Goal: Transaction & Acquisition: Obtain resource

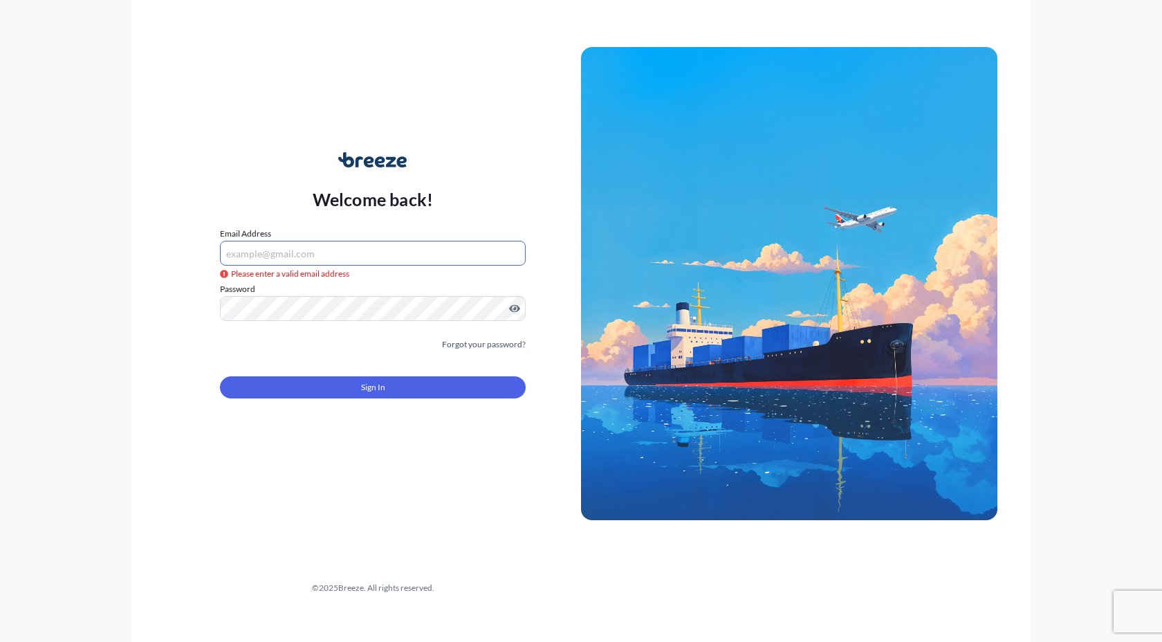
click at [422, 252] on input "Email Address" at bounding box center [373, 253] width 306 height 25
type input "[PERSON_NAME][EMAIL_ADDRESS][PERSON_NAME][DOMAIN_NAME]"
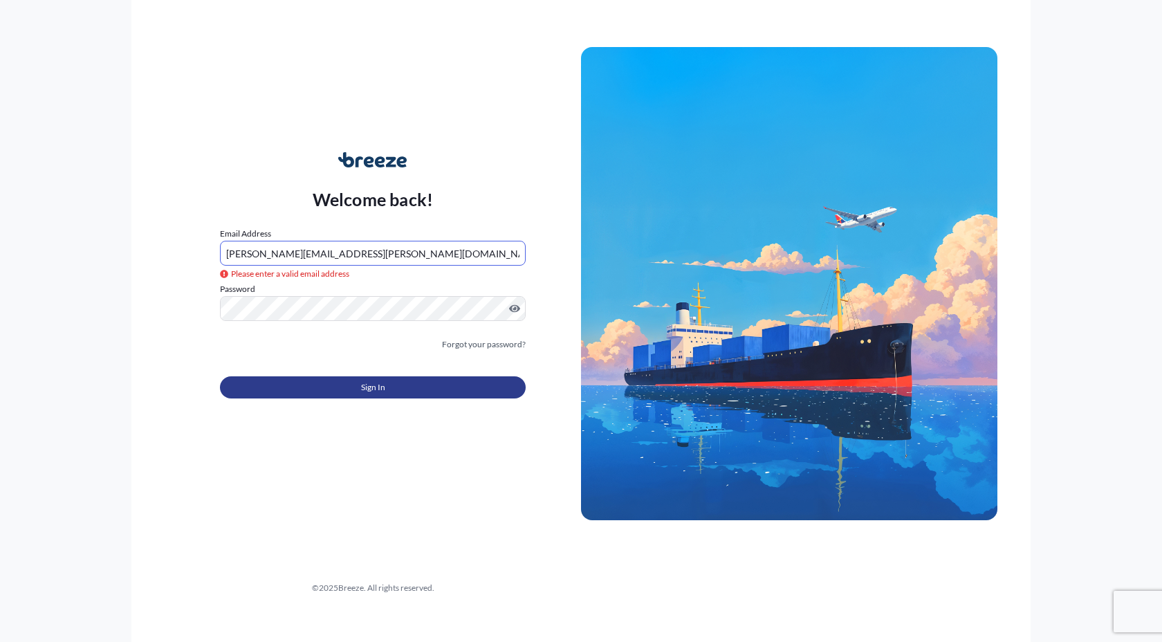
click at [385, 388] on button "Sign In" at bounding box center [373, 387] width 306 height 22
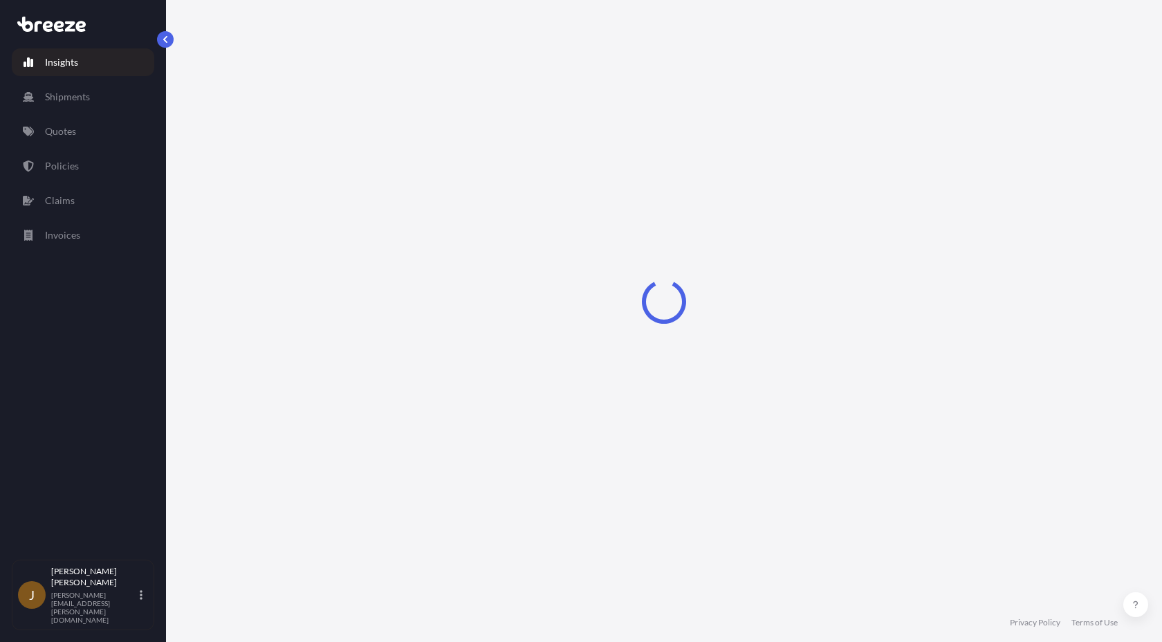
select select "2025"
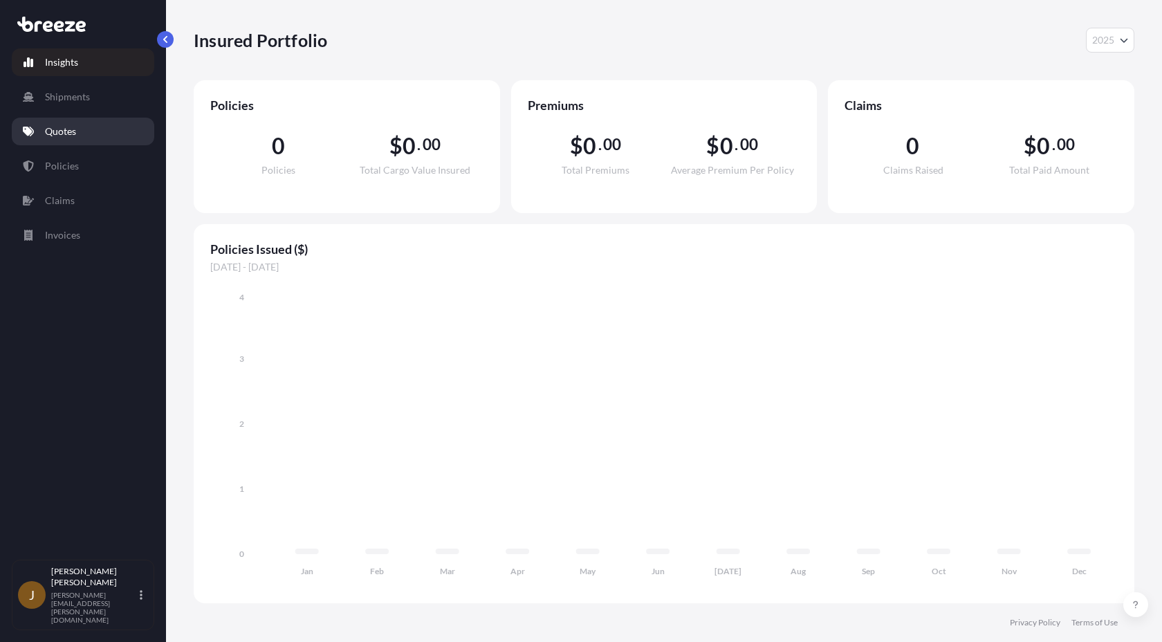
click at [109, 131] on link "Quotes" at bounding box center [83, 132] width 142 height 28
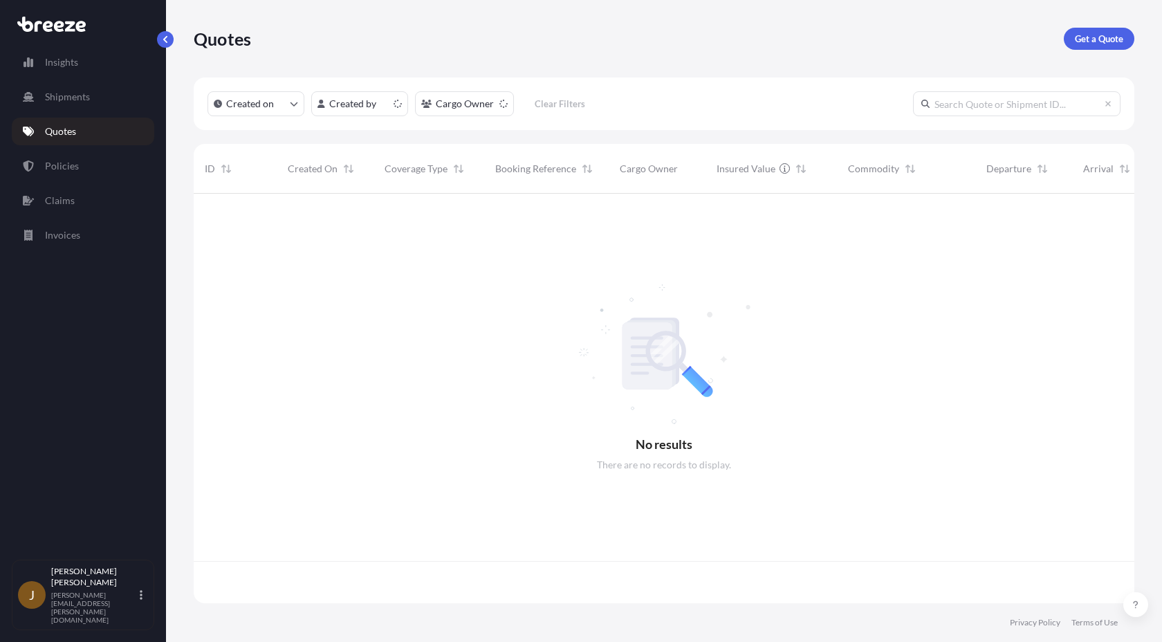
scroll to position [417, 940]
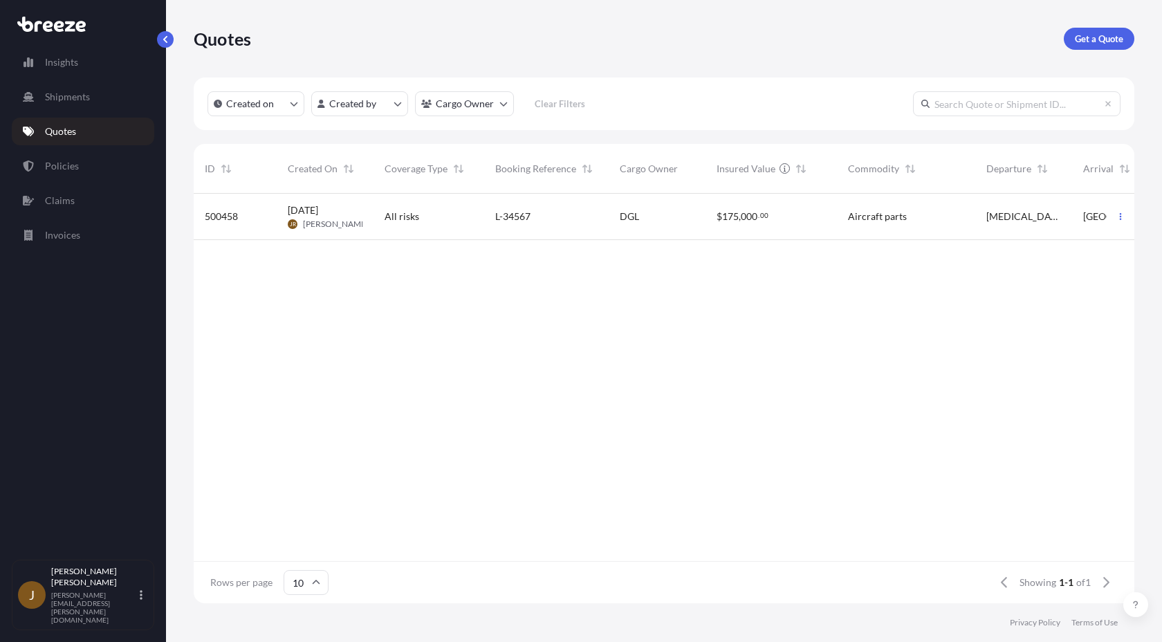
click at [1099, 41] on p "Get a Quote" at bounding box center [1098, 39] width 48 height 14
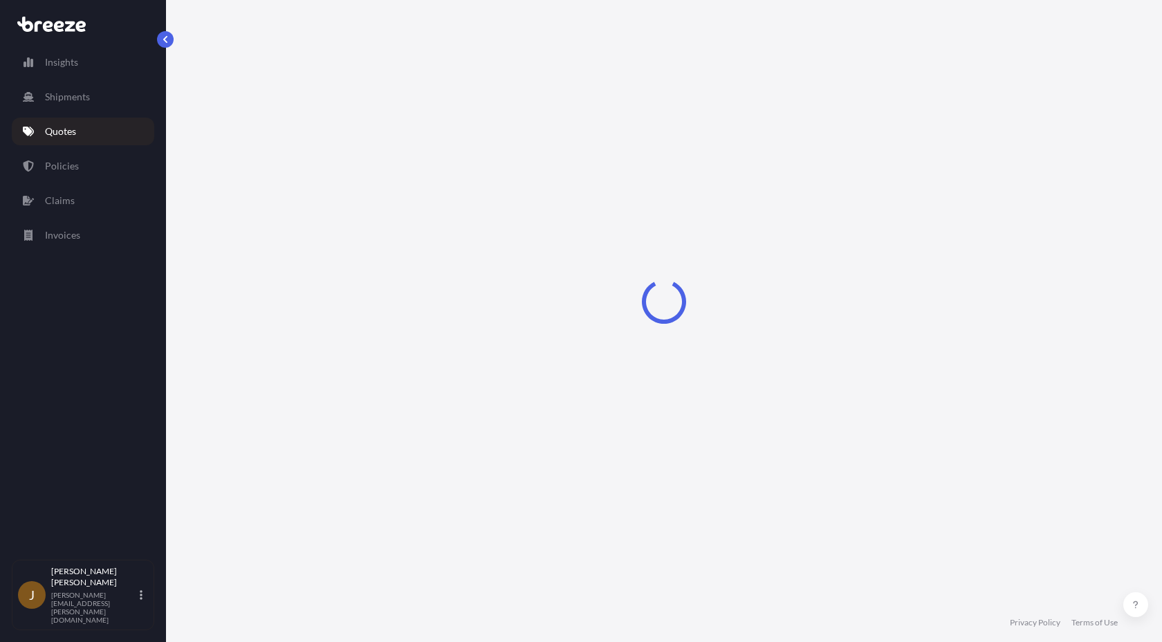
select select "Sea"
select select "1"
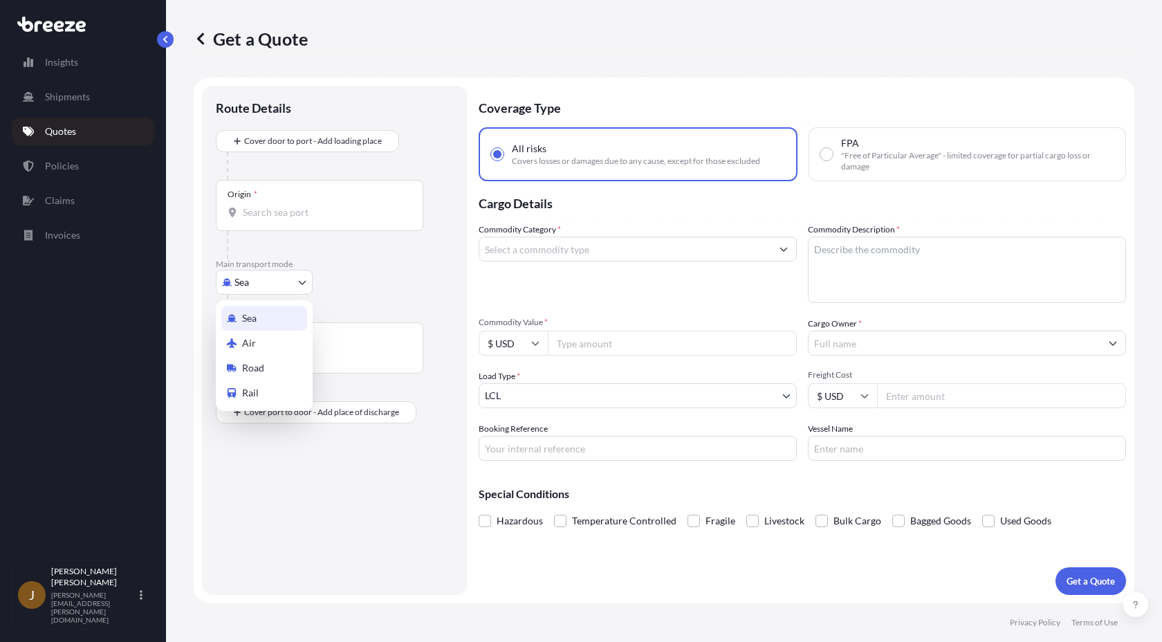
click at [283, 285] on body "Insights Shipments Quotes Policies Claims Invoices J [PERSON_NAME] [PERSON_NAME…" at bounding box center [581, 321] width 1162 height 642
click at [282, 368] on div "Road" at bounding box center [264, 367] width 86 height 25
select select "Road"
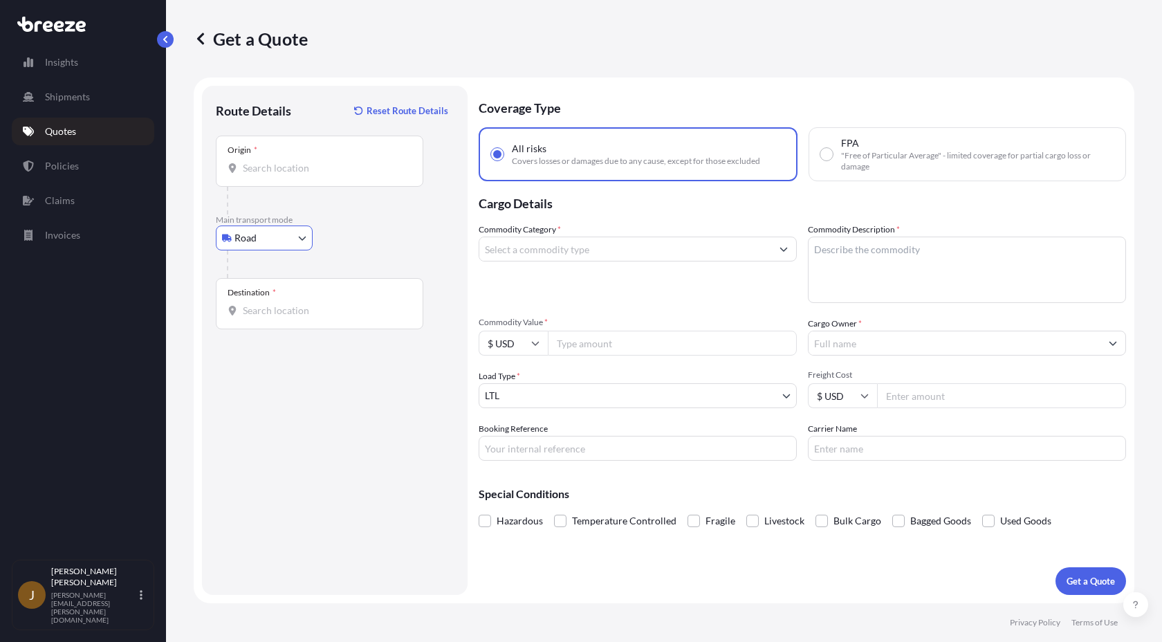
click at [299, 165] on input "Origin *" at bounding box center [324, 168] width 163 height 14
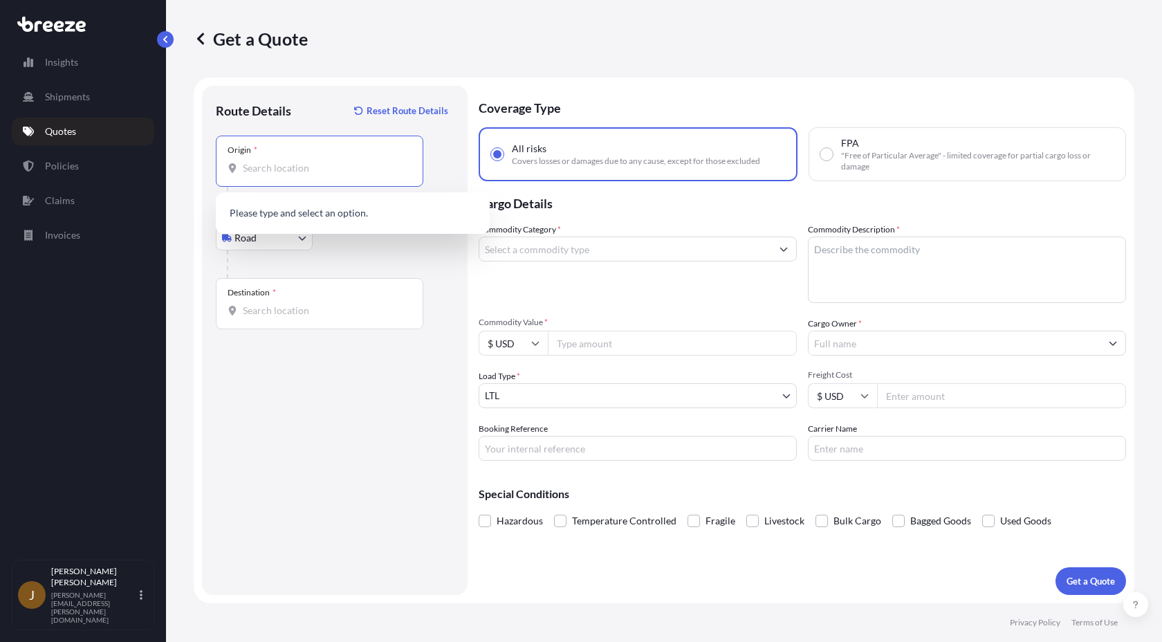
paste input "[STREET_ADDRESS]"
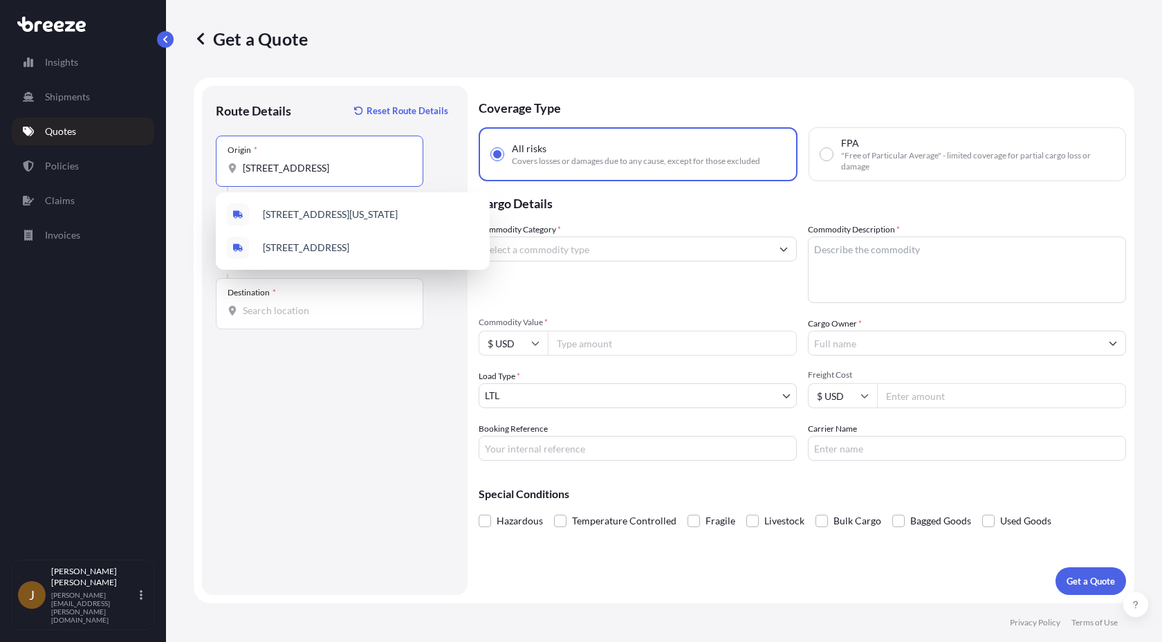
scroll to position [0, 21]
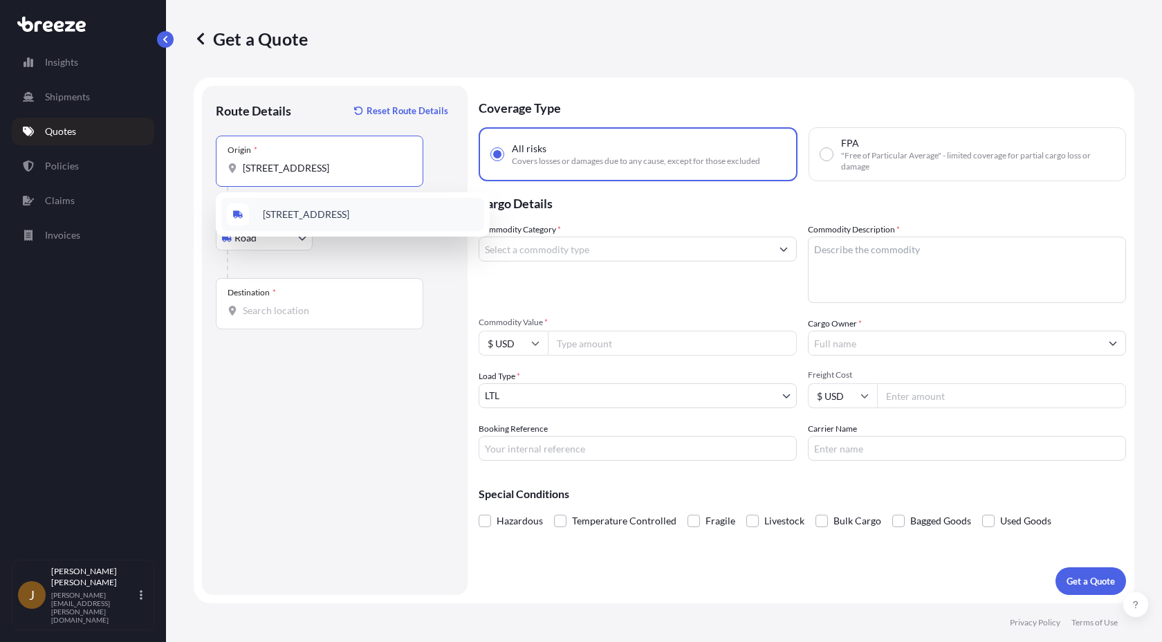
click at [344, 221] on span "[STREET_ADDRESS]" at bounding box center [306, 214] width 86 height 14
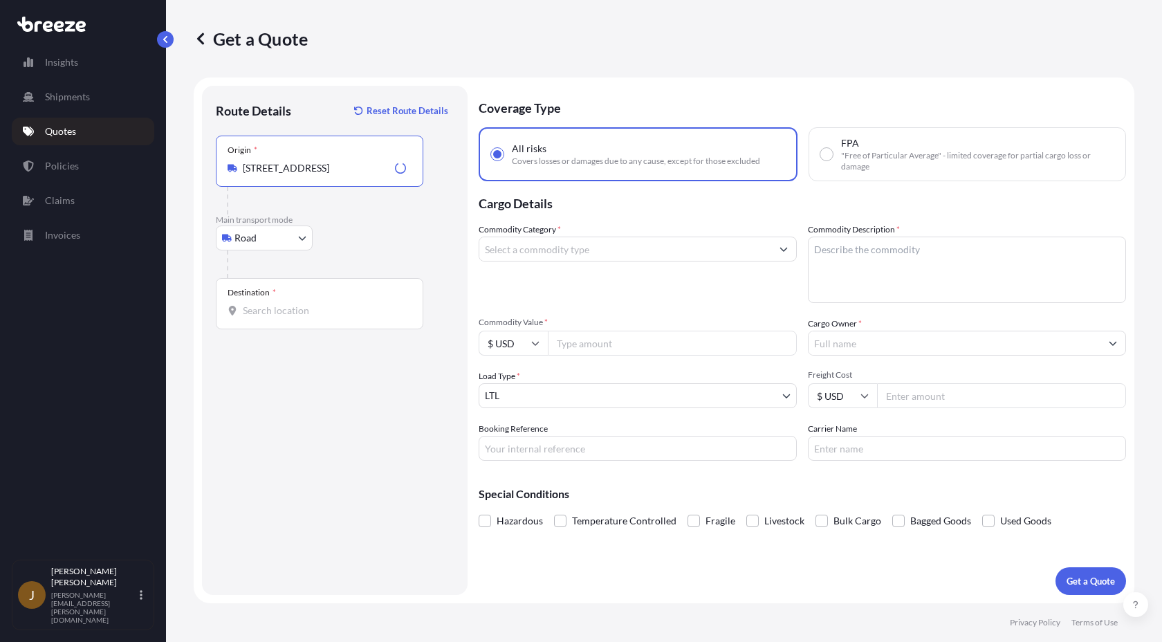
type input "[STREET_ADDRESS]"
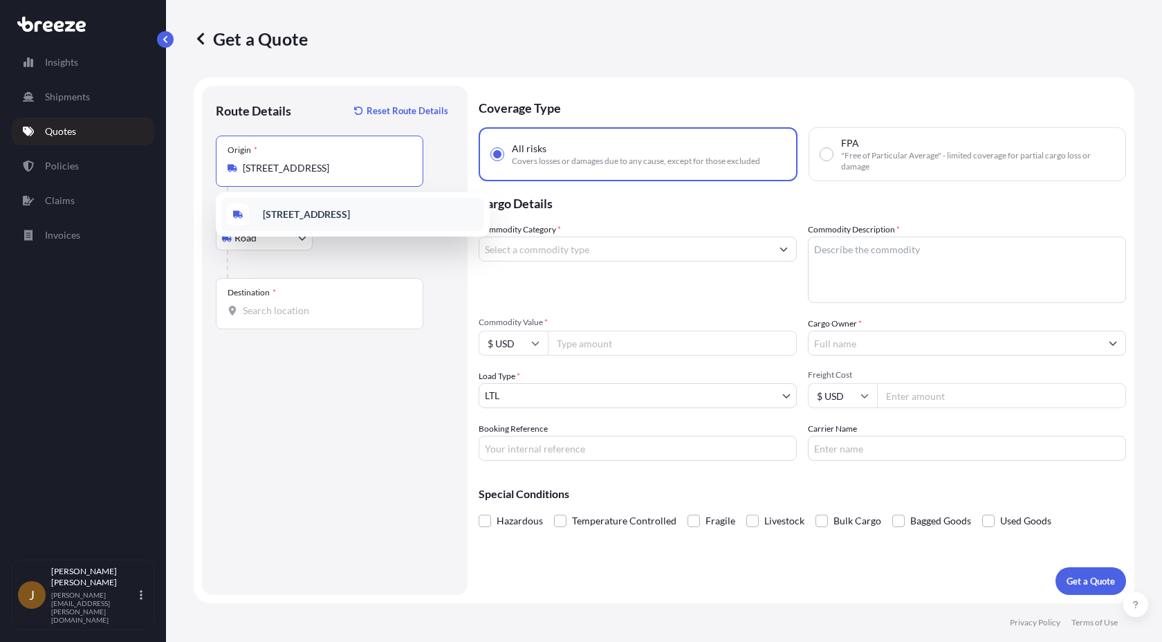
click at [350, 208] on b "[STREET_ADDRESS]" at bounding box center [306, 214] width 87 height 12
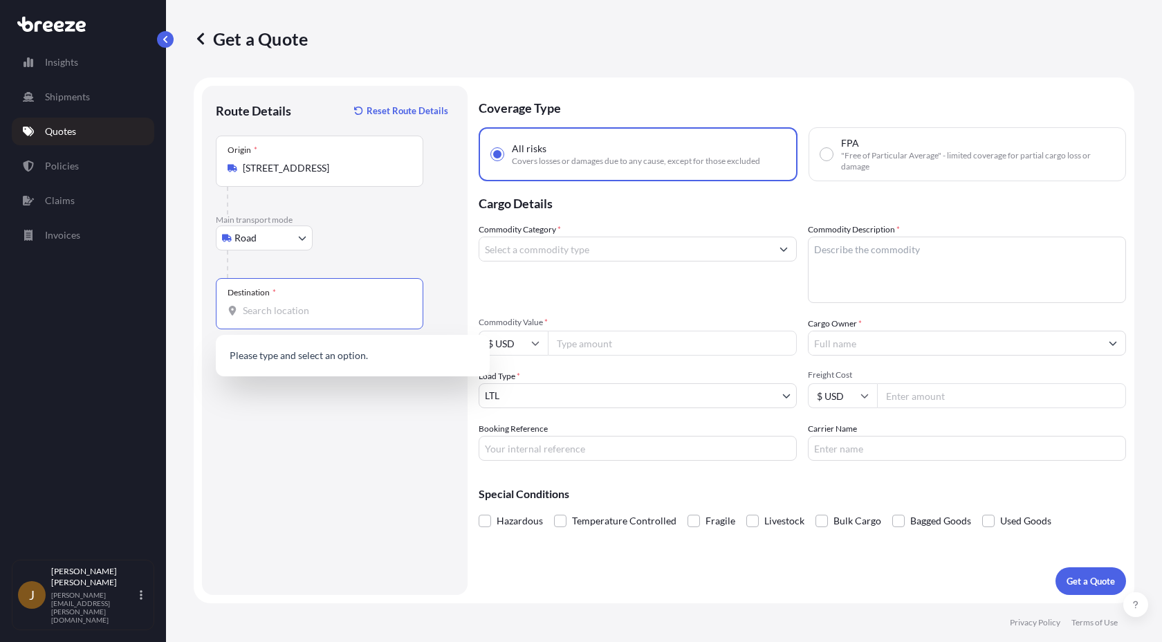
click at [326, 309] on input "Destination *" at bounding box center [324, 311] width 163 height 14
paste input "[STREET_ADDRESS]"
click at [350, 361] on b "[STREET_ADDRESS]" at bounding box center [306, 357] width 87 height 12
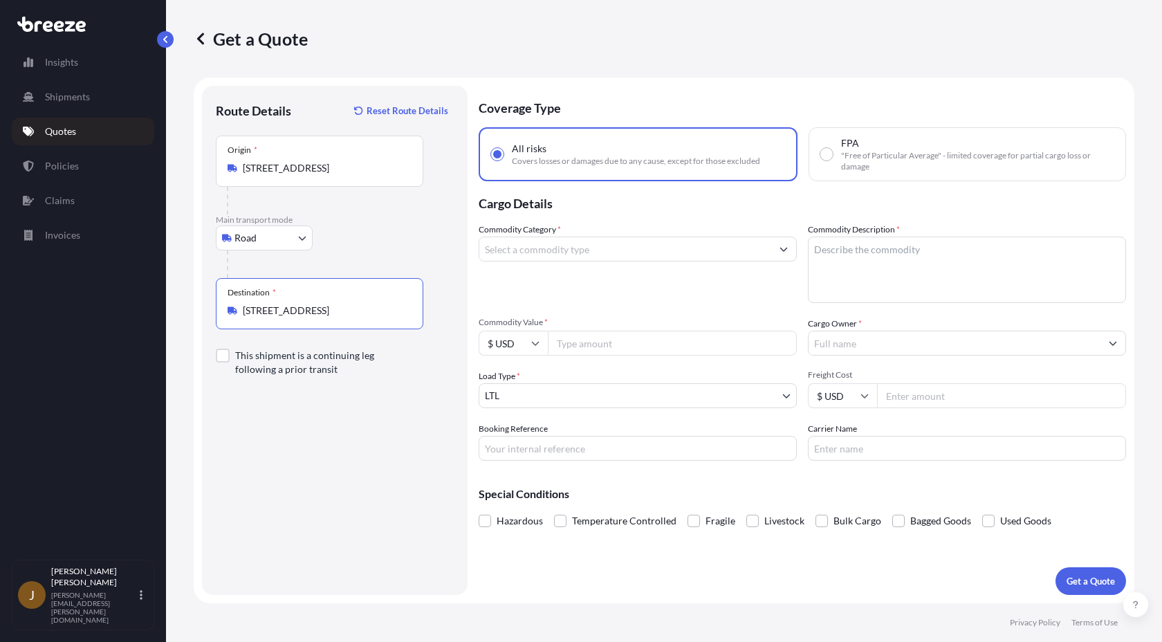
type input "[STREET_ADDRESS]"
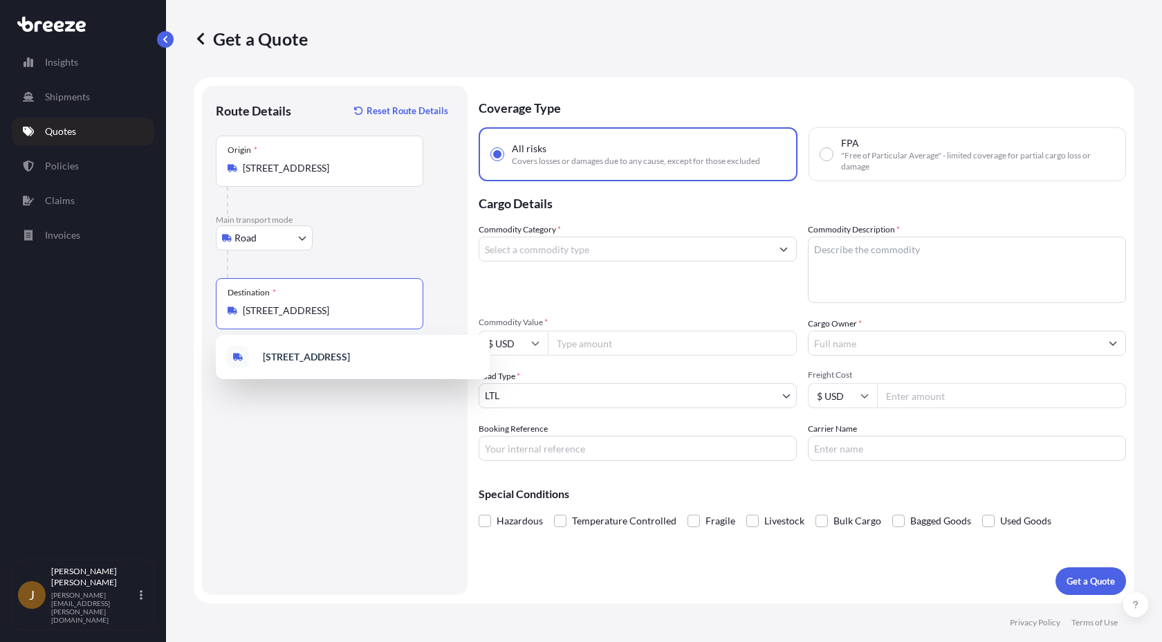
click at [637, 259] on input "Commodity Category *" at bounding box center [625, 248] width 292 height 25
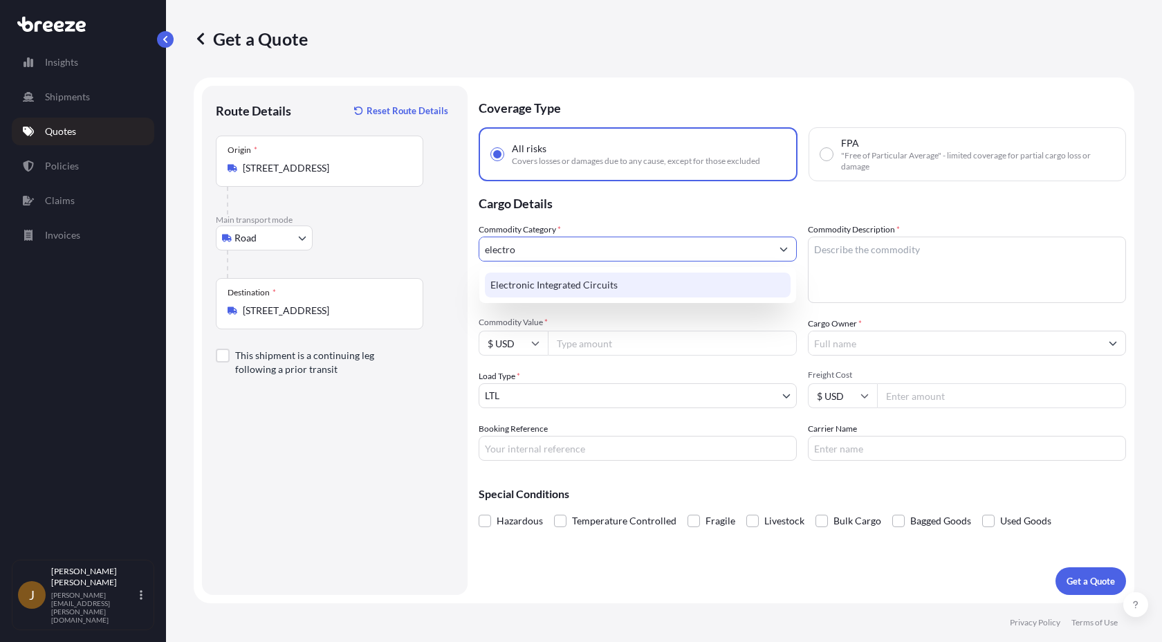
click at [664, 285] on div "Electronic Integrated Circuits" at bounding box center [638, 284] width 306 height 25
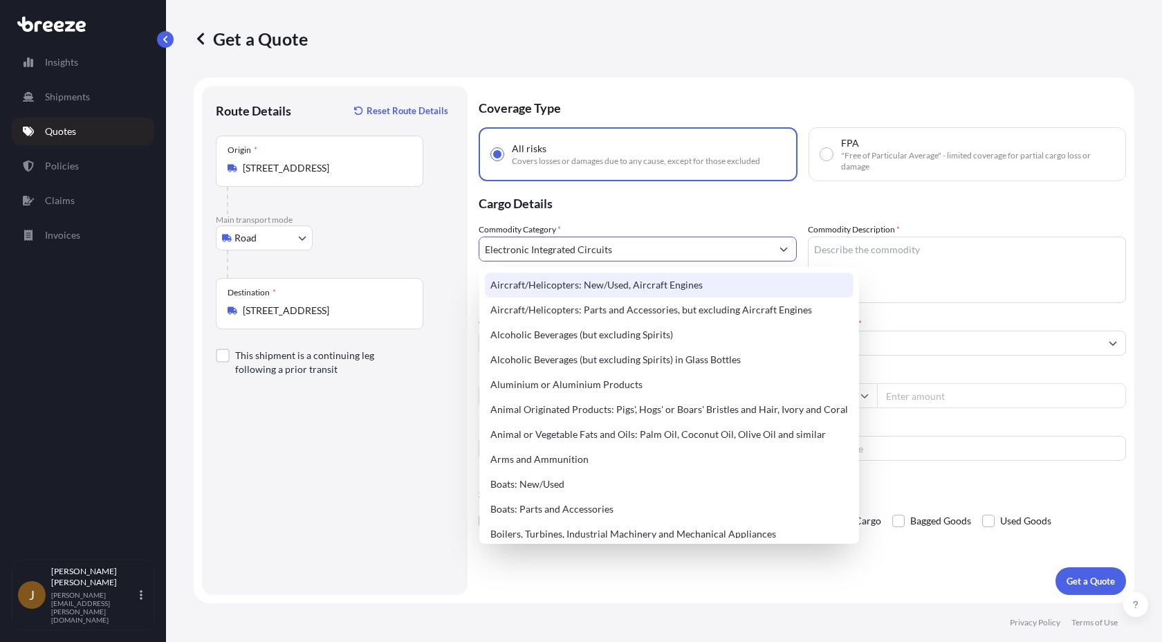
type input "Electronic Integrated Circuits"
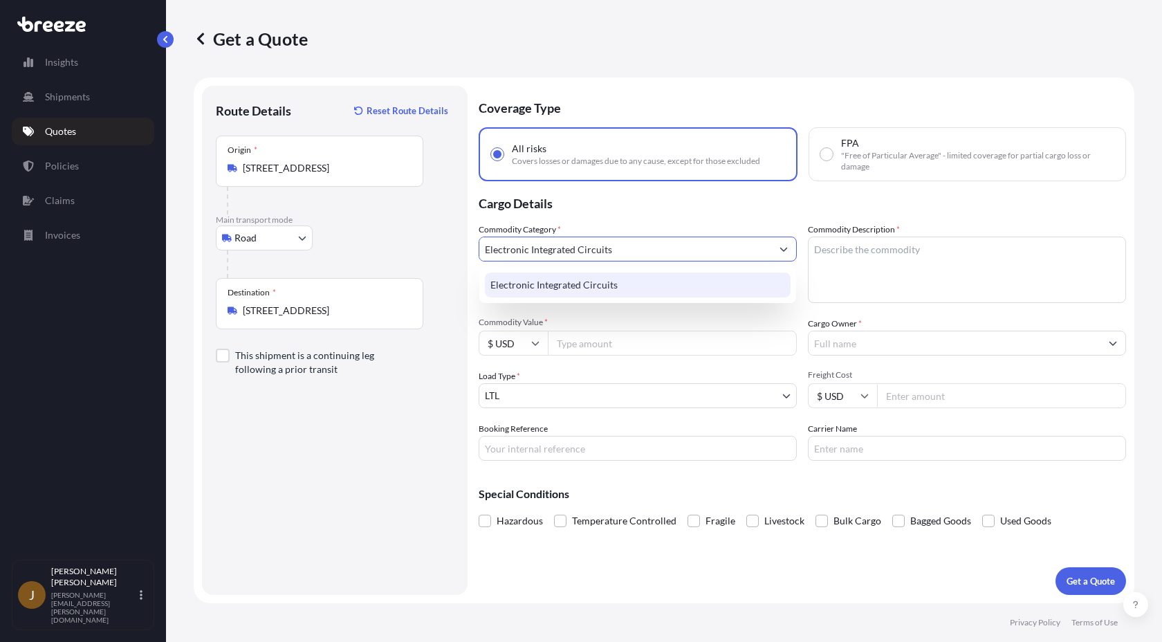
click at [642, 290] on div "Electronic Integrated Circuits" at bounding box center [638, 284] width 306 height 25
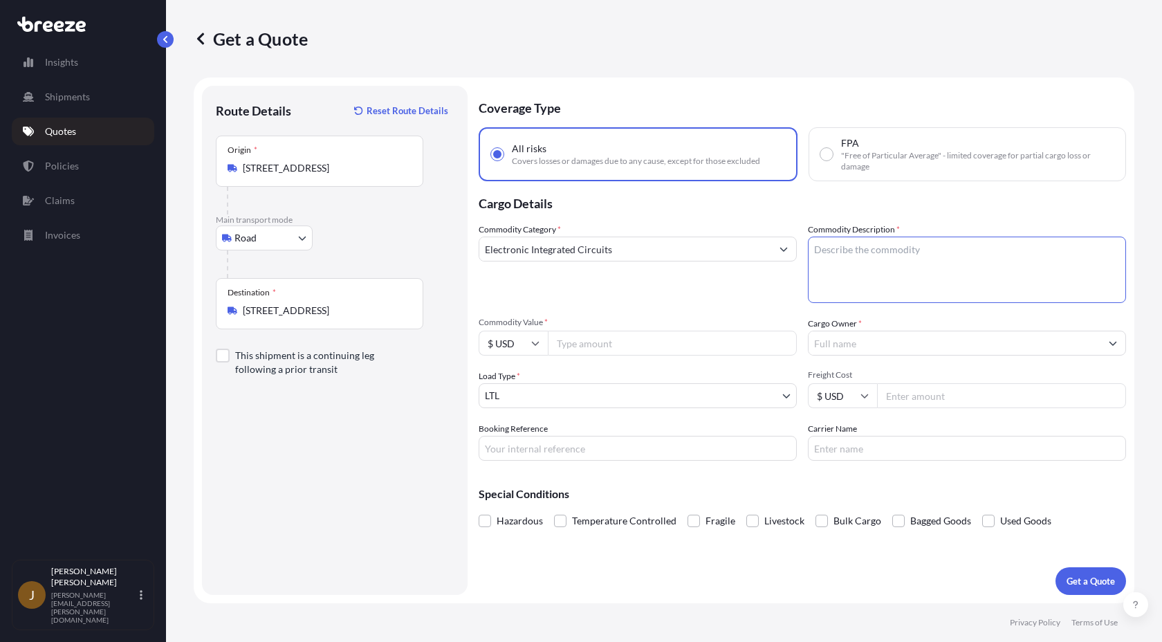
click at [860, 257] on textarea "Commodity Description *" at bounding box center [967, 269] width 318 height 66
type textarea "Electronic parts"
click at [630, 308] on div "Commodity Category * Electronic Integrated Circuits Commodity Description * Ele…" at bounding box center [801, 342] width 647 height 238
click at [613, 341] on input "Commodity Value *" at bounding box center [672, 342] width 249 height 25
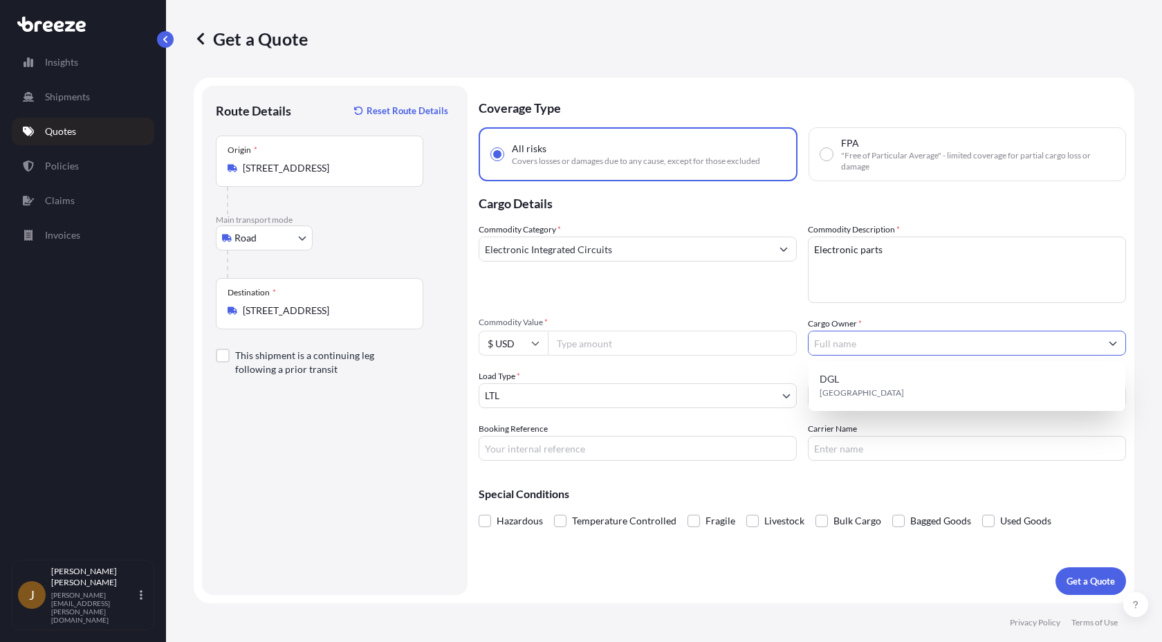
click at [879, 342] on input "Cargo Owner *" at bounding box center [954, 342] width 292 height 25
click at [706, 342] on input "Commodity Value *" at bounding box center [672, 342] width 249 height 25
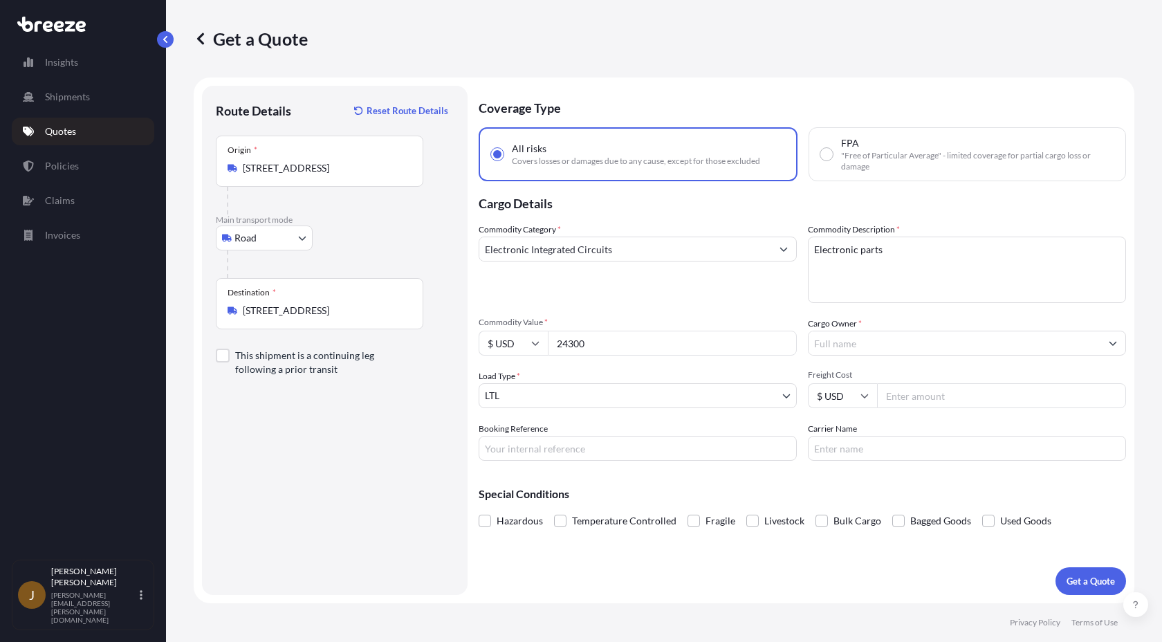
type input "24300"
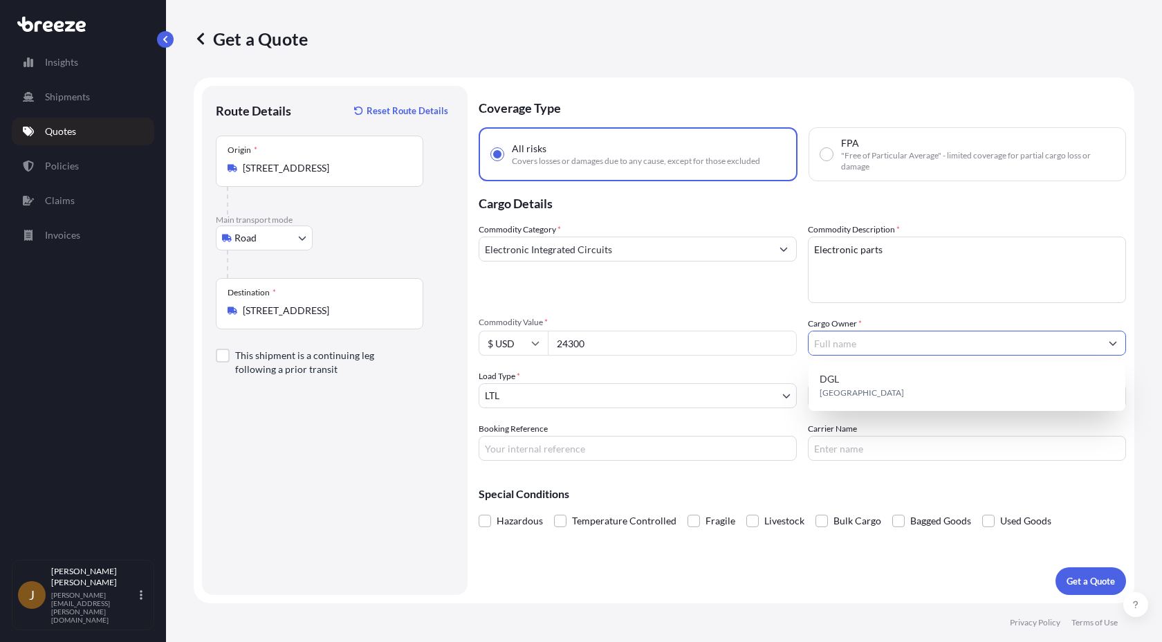
click at [1080, 315] on div "Commodity Category * Electronic Integrated Circuits Commodity Description * Ele…" at bounding box center [801, 342] width 647 height 238
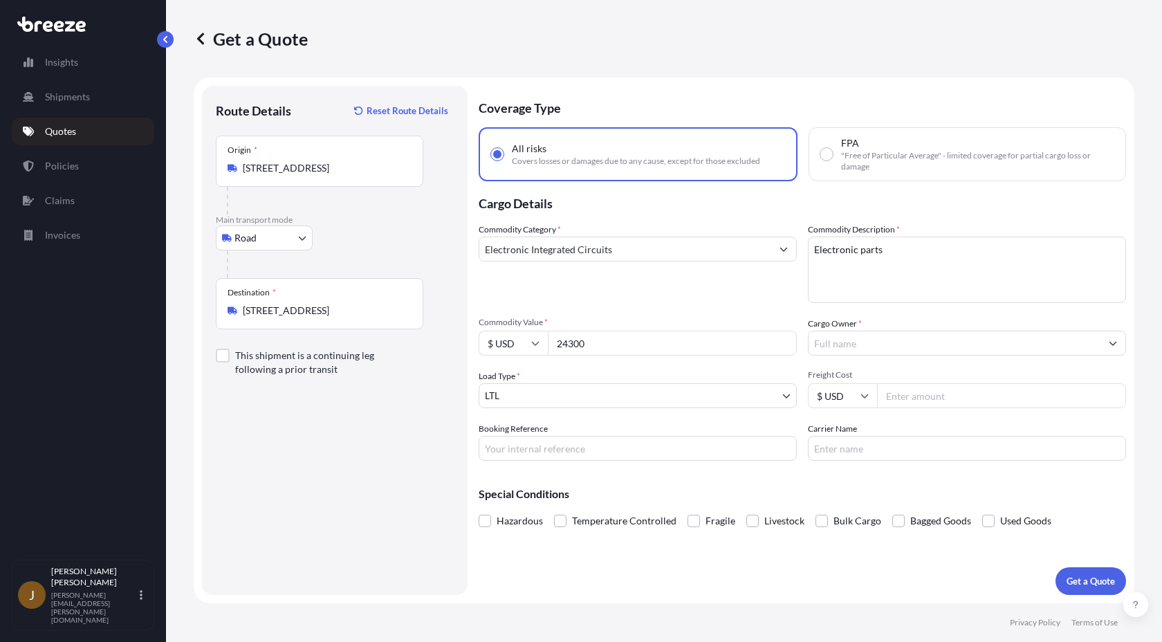
click at [1028, 371] on span "Freight Cost" at bounding box center [967, 374] width 318 height 11
click at [1028, 383] on input "Freight Cost" at bounding box center [1001, 395] width 249 height 25
click at [1023, 340] on input "Cargo Owner *" at bounding box center [954, 342] width 292 height 25
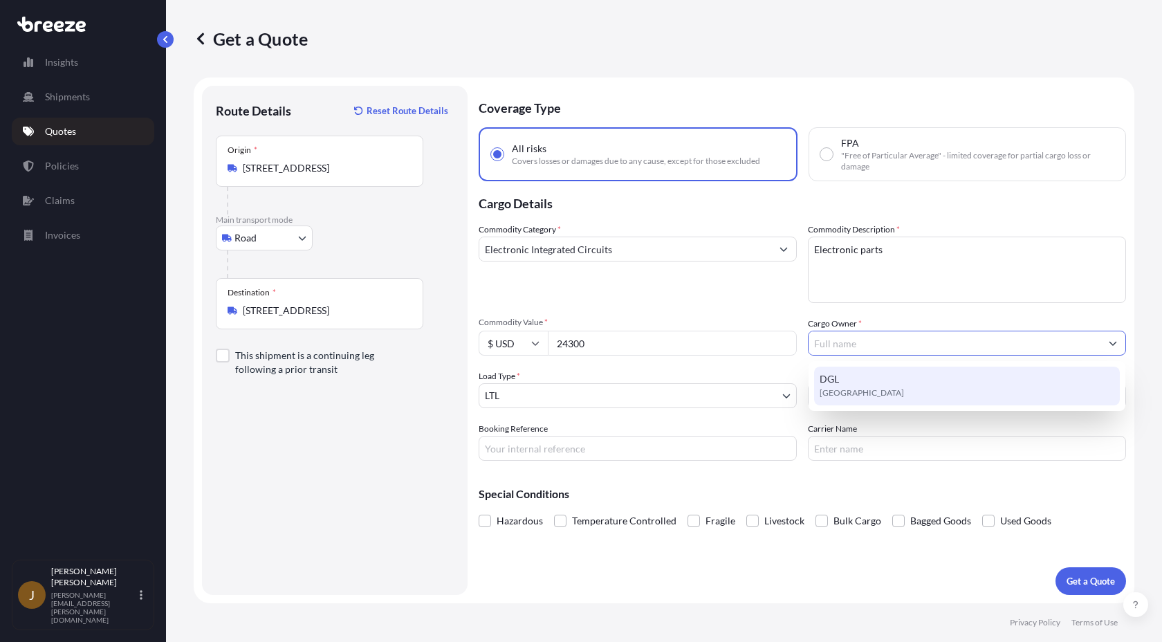
click at [978, 391] on div "DGL [GEOGRAPHIC_DATA]" at bounding box center [967, 385] width 306 height 39
type input "DGL"
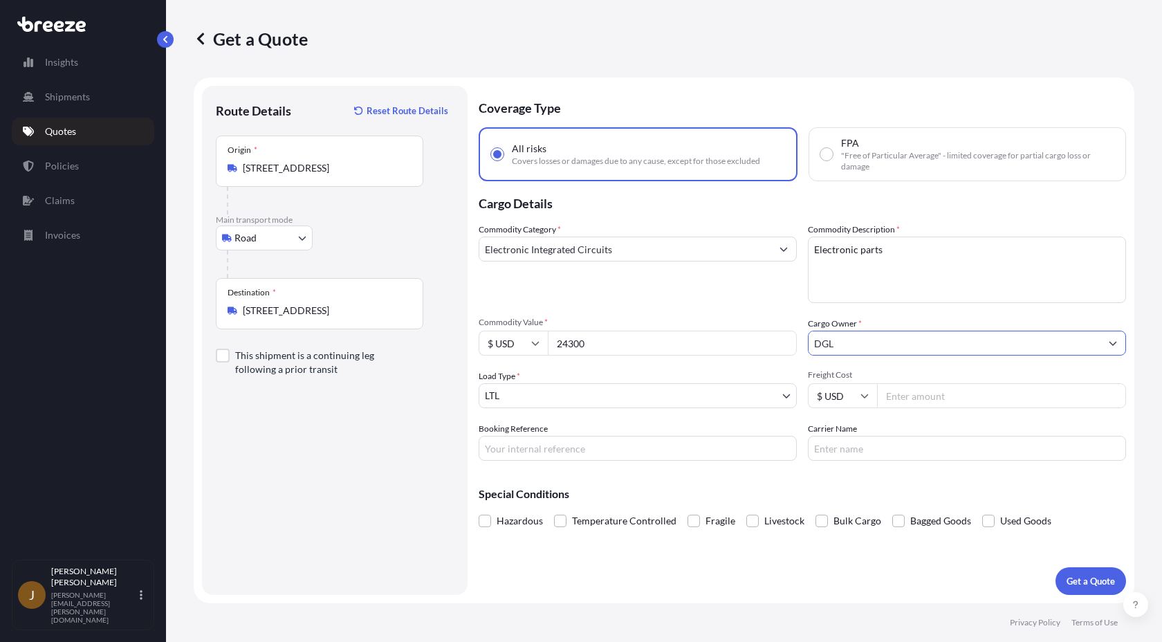
click at [994, 342] on input "DGL" at bounding box center [954, 342] width 292 height 25
click at [989, 323] on div "Cargo Owner * DGL" at bounding box center [967, 336] width 318 height 39
click at [1106, 343] on button "Show suggestions" at bounding box center [1112, 342] width 25 height 25
click at [913, 303] on div "Commodity Category * Electronic Integrated Circuits Commodity Description * Ele…" at bounding box center [801, 342] width 647 height 238
click at [885, 350] on input "DGL" at bounding box center [954, 342] width 292 height 25
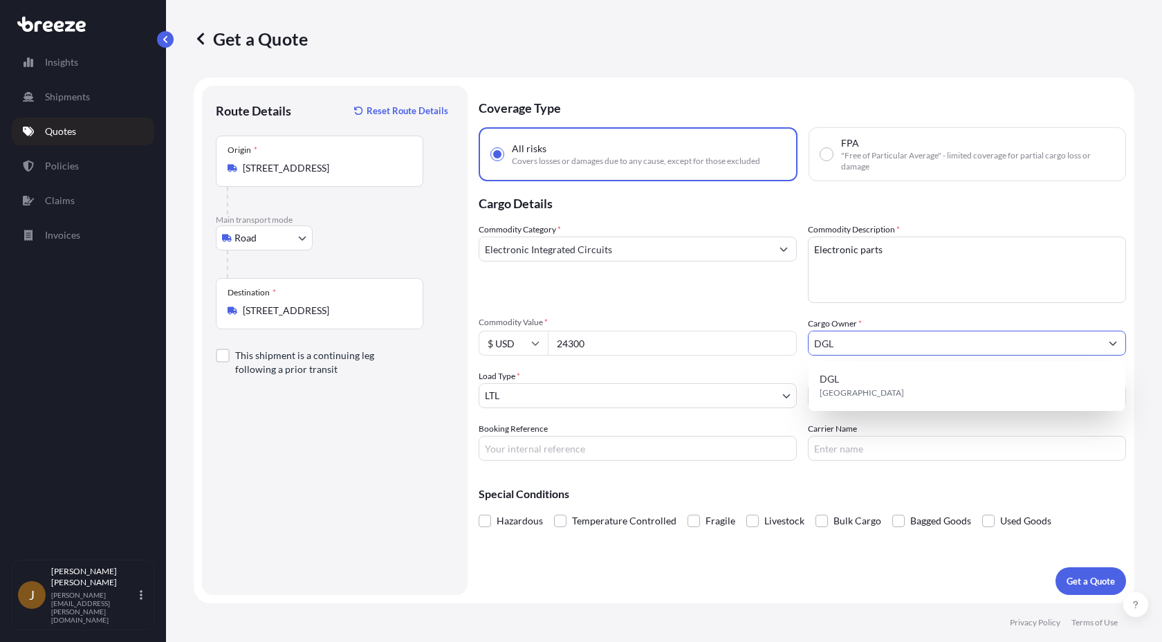
click at [875, 381] on div "DGL [GEOGRAPHIC_DATA]" at bounding box center [967, 385] width 306 height 39
click at [934, 396] on input "Freight Cost" at bounding box center [1001, 395] width 249 height 25
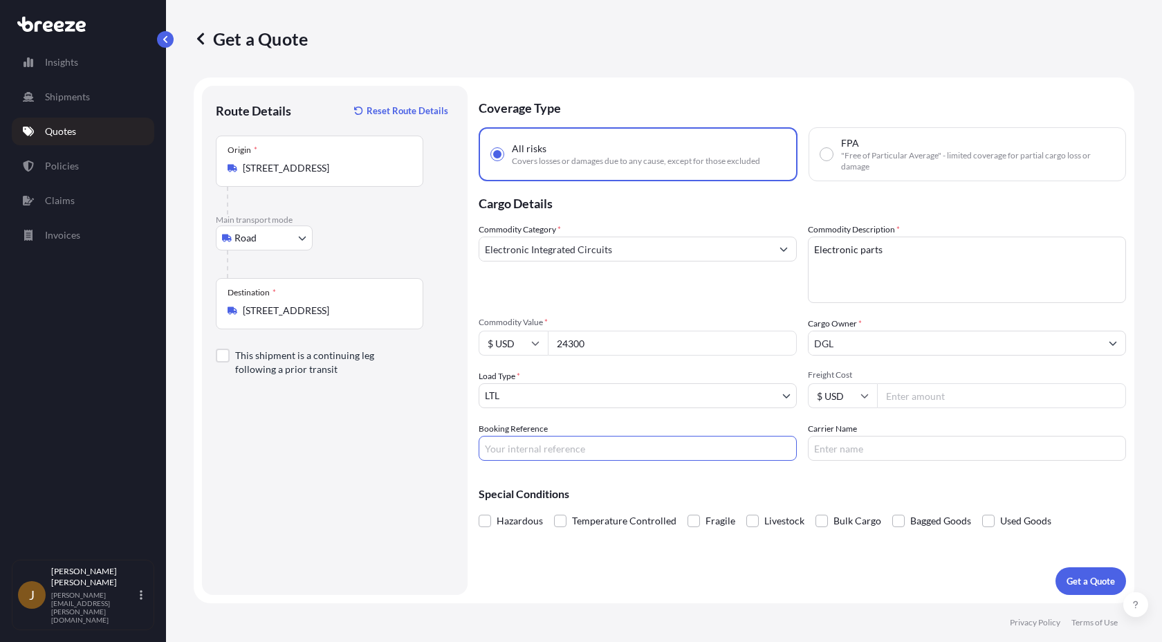
click at [610, 444] on input "Booking Reference" at bounding box center [637, 448] width 318 height 25
click at [483, 446] on input "37747" at bounding box center [637, 448] width 318 height 25
type input "L-37747"
click at [834, 469] on div "Coverage Type All risks Covers losses or damages due to any cause, except for t…" at bounding box center [801, 340] width 647 height 509
click at [1087, 576] on p "Get a Quote" at bounding box center [1090, 581] width 48 height 14
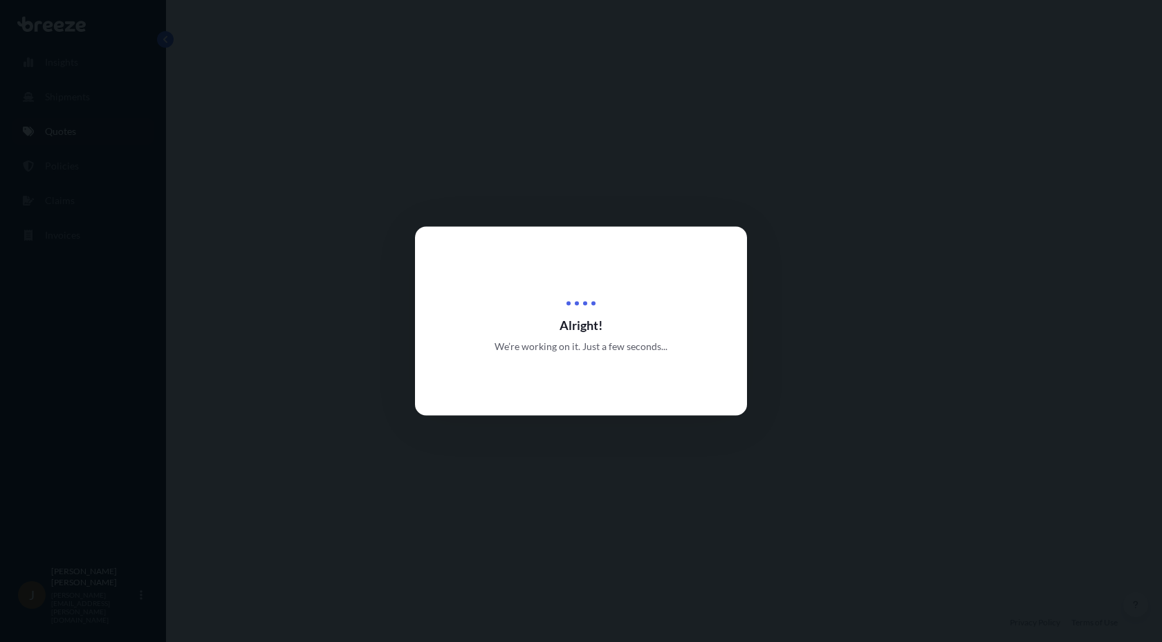
select select "Road"
select select "1"
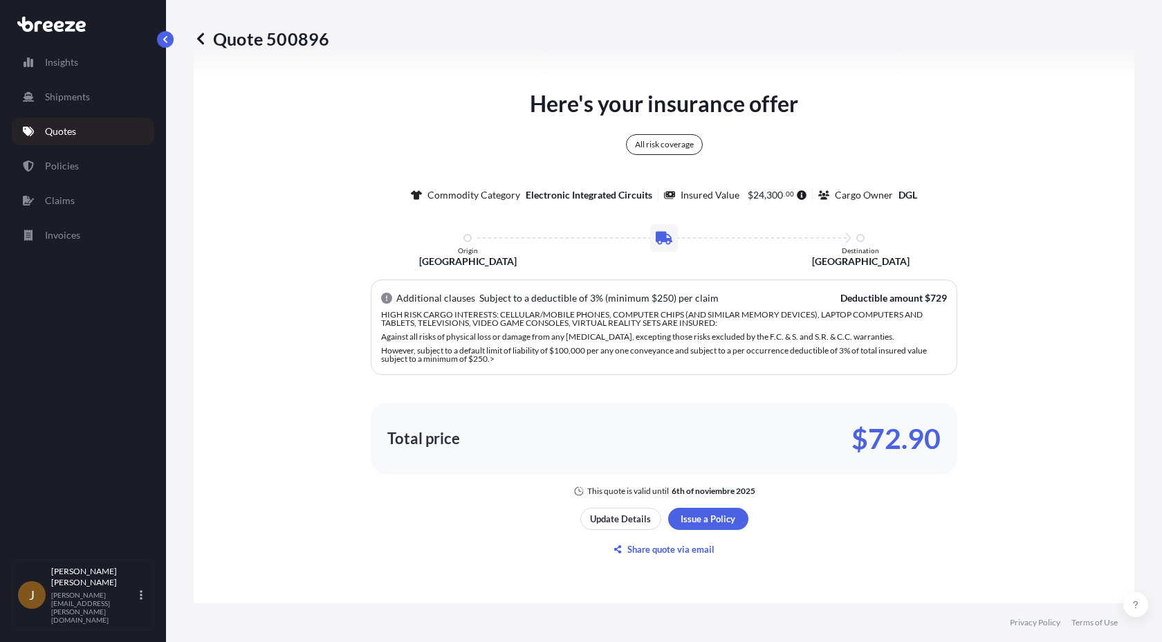
scroll to position [756, 0]
